Goal: Task Accomplishment & Management: Use online tool/utility

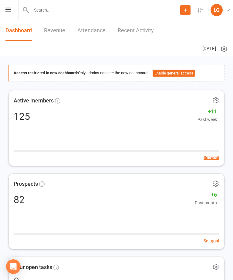
click at [9, 8] on icon at bounding box center [8, 10] width 6 height 4
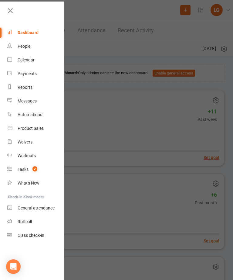
click at [9, 58] on icon at bounding box center [9, 59] width 5 height 5
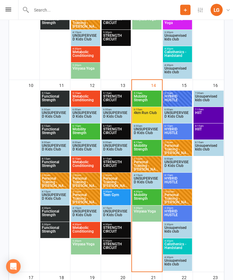
scroll to position [438, 0]
click at [150, 94] on span "5:15am - 6:00am" at bounding box center [147, 93] width 27 height 3
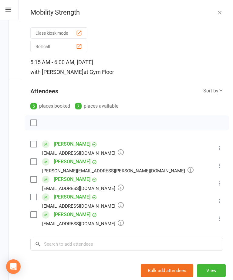
click at [220, 10] on icon "button" at bounding box center [220, 12] width 6 height 6
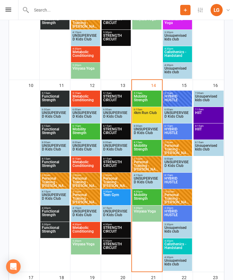
click at [149, 106] on div "5:15am - 6:00am Mobility Strength" at bounding box center [147, 99] width 29 height 16
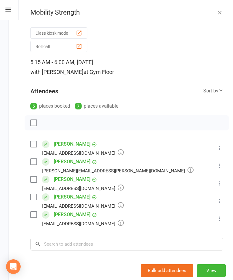
click at [223, 9] on icon "button" at bounding box center [220, 12] width 6 height 6
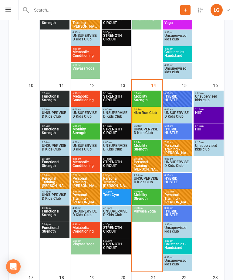
click at [151, 112] on span "4km Run Club" at bounding box center [147, 116] width 27 height 11
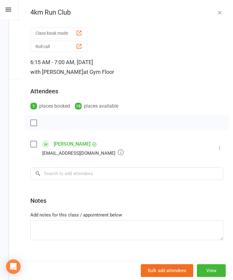
click at [222, 10] on icon "button" at bounding box center [220, 12] width 6 height 6
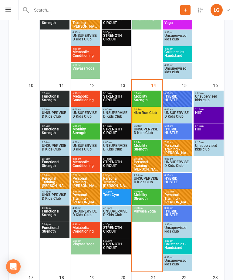
click at [149, 142] on span "8:15am - 9:00am" at bounding box center [147, 142] width 27 height 3
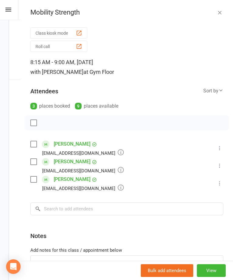
click at [218, 11] on icon "button" at bounding box center [220, 12] width 6 height 6
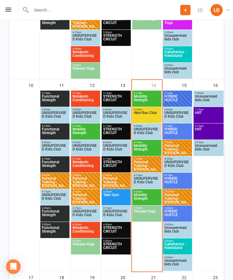
click at [151, 95] on span "Mobility Strength" at bounding box center [147, 100] width 27 height 11
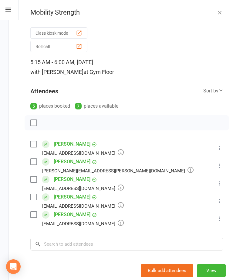
click at [73, 33] on button "Class kiosk mode" at bounding box center [58, 32] width 57 height 11
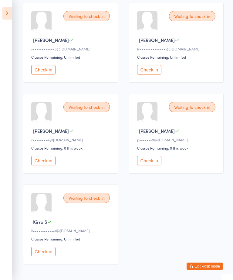
scroll to position [98, 0]
click at [48, 158] on div "Waiting to check in Rose M r••••••••e@hotmail.com Classes Remaining: 0 this wee…" at bounding box center [70, 134] width 95 height 80
click at [43, 164] on button "Check in" at bounding box center [43, 160] width 24 height 9
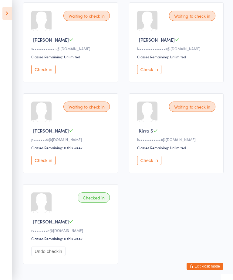
click at [46, 70] on button "Check in" at bounding box center [43, 69] width 24 height 9
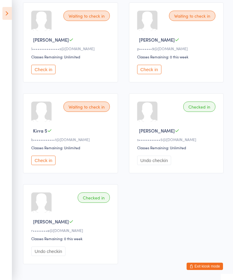
click at [148, 70] on button "Check in" at bounding box center [149, 69] width 24 height 9
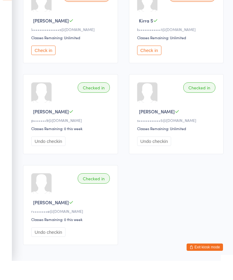
scroll to position [118, 0]
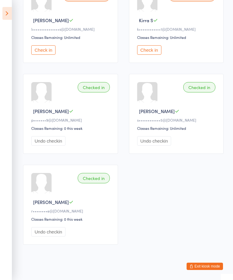
click at [2, 16] on icon at bounding box center [6, 13] width 9 height 13
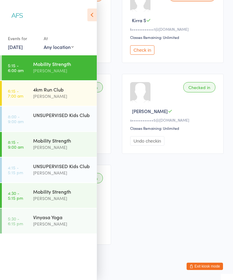
click at [81, 71] on div "Wil barker" at bounding box center [62, 70] width 59 height 7
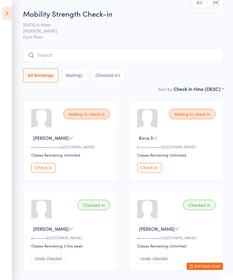
click at [156, 166] on button "Check in" at bounding box center [149, 167] width 24 height 9
click at [9, 15] on icon at bounding box center [6, 13] width 9 height 13
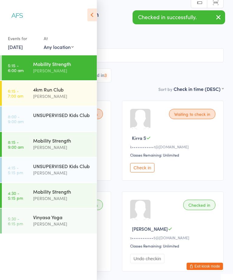
click at [67, 96] on div "Wil barker" at bounding box center [62, 96] width 59 height 7
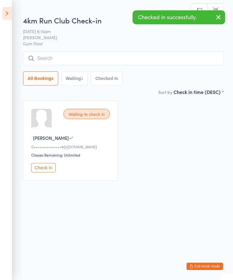
click at [3, 10] on icon at bounding box center [6, 13] width 9 height 13
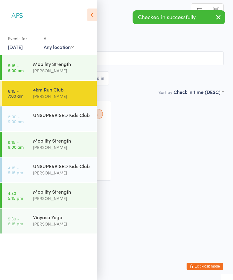
click at [76, 149] on div "Wil barker" at bounding box center [62, 147] width 59 height 7
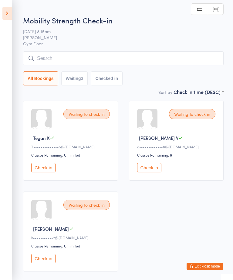
click at [7, 15] on icon at bounding box center [6, 13] width 9 height 13
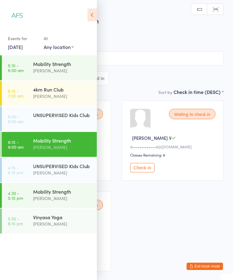
click at [60, 191] on div "Mobility Strength" at bounding box center [62, 191] width 59 height 7
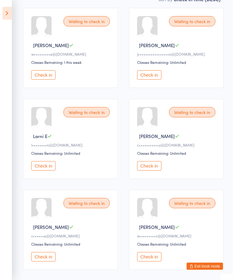
scroll to position [91, 0]
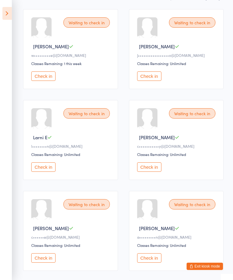
click at [9, 13] on icon at bounding box center [6, 13] width 9 height 13
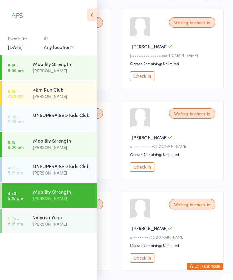
click at [66, 219] on div "Vinyasa Yoga" at bounding box center [62, 217] width 59 height 7
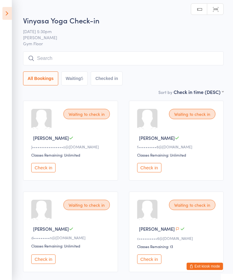
click at [6, 17] on icon at bounding box center [6, 13] width 9 height 13
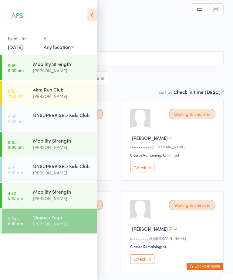
click at [64, 146] on div "Wil barker" at bounding box center [62, 147] width 59 height 7
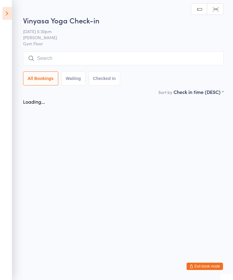
click at [206, 267] on button "Exit kiosk mode" at bounding box center [205, 266] width 36 height 7
